Goal: Find specific page/section: Find specific page/section

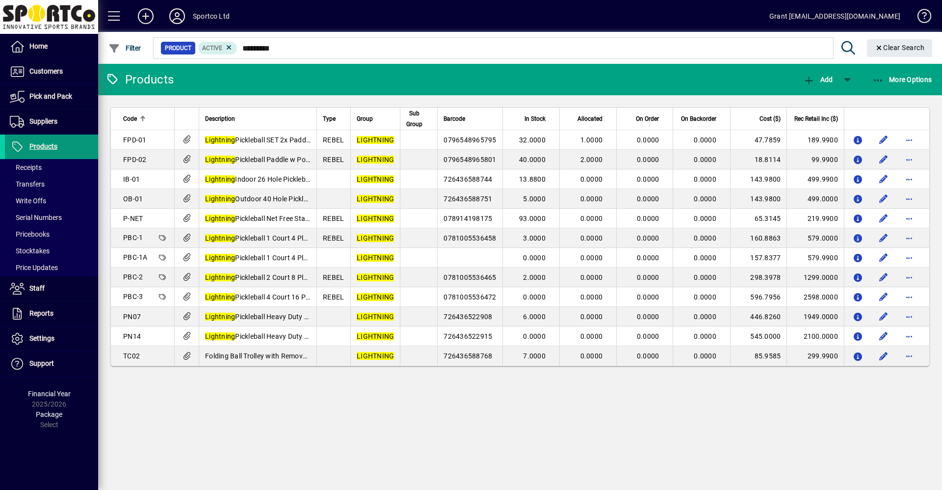
drag, startPoint x: 34, startPoint y: 145, endPoint x: 40, endPoint y: 139, distance: 8.4
click at [34, 145] on span "Products" at bounding box center [43, 146] width 28 height 8
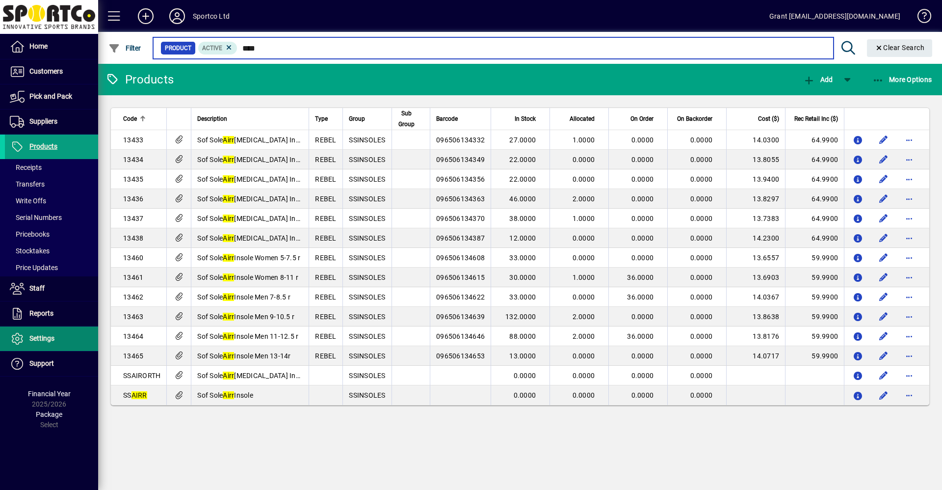
type input "****"
